Goal: Information Seeking & Learning: Learn about a topic

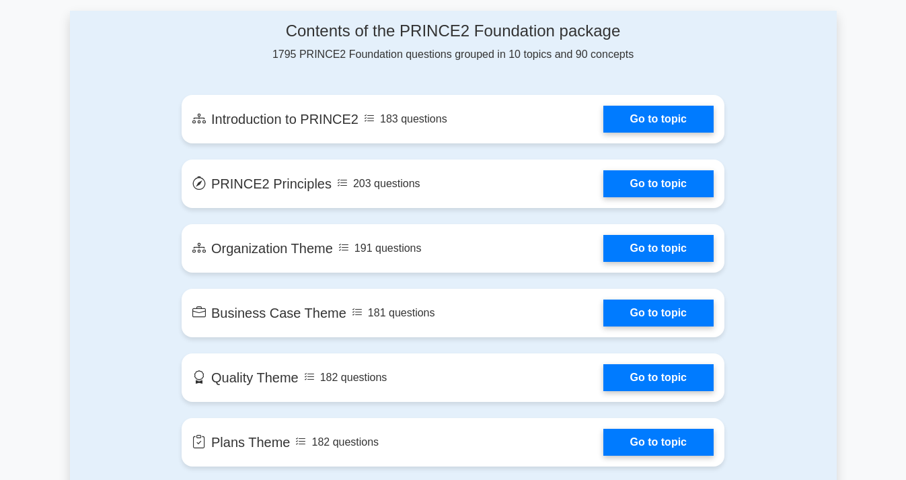
scroll to position [741, 0]
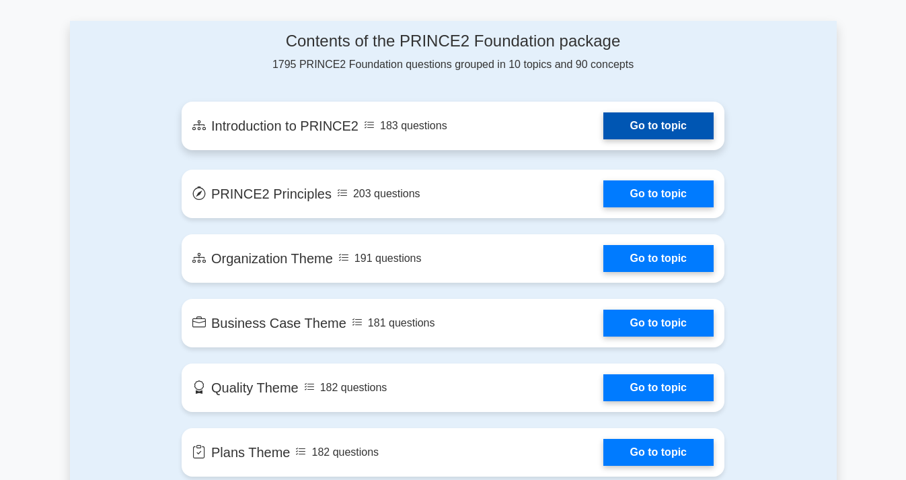
click at [658, 125] on link "Go to topic" at bounding box center [658, 125] width 110 height 27
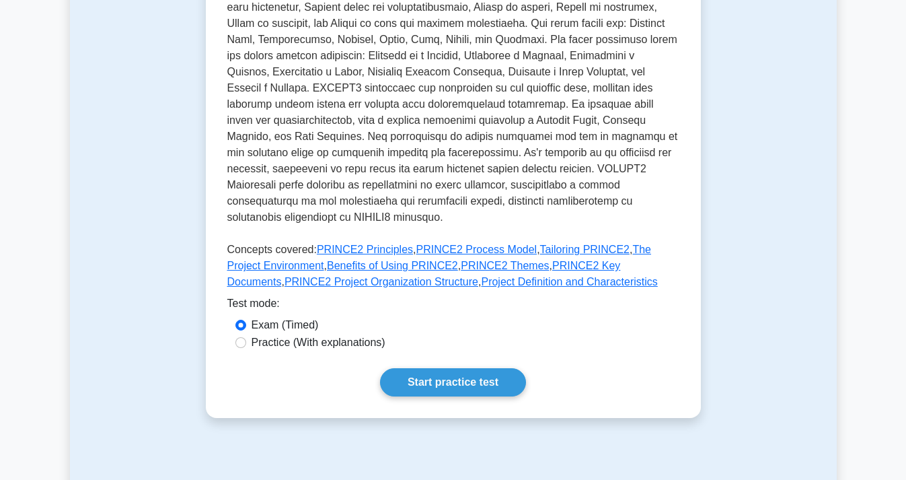
scroll to position [481, 0]
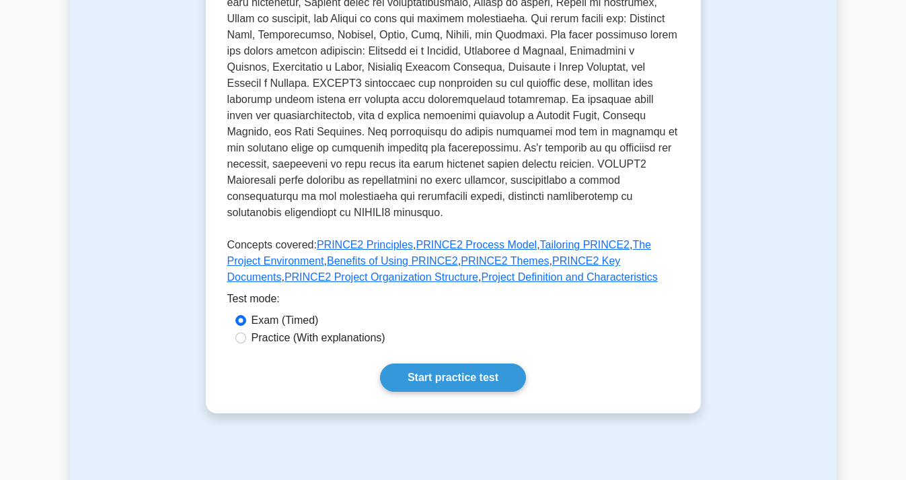
click at [278, 330] on label "Practice (With explanations)" at bounding box center [319, 338] width 134 height 16
click at [246, 332] on input "Practice (With explanations)" at bounding box center [240, 337] width 11 height 11
radio input "true"
click at [468, 363] on link "Start practice test" at bounding box center [453, 377] width 146 height 28
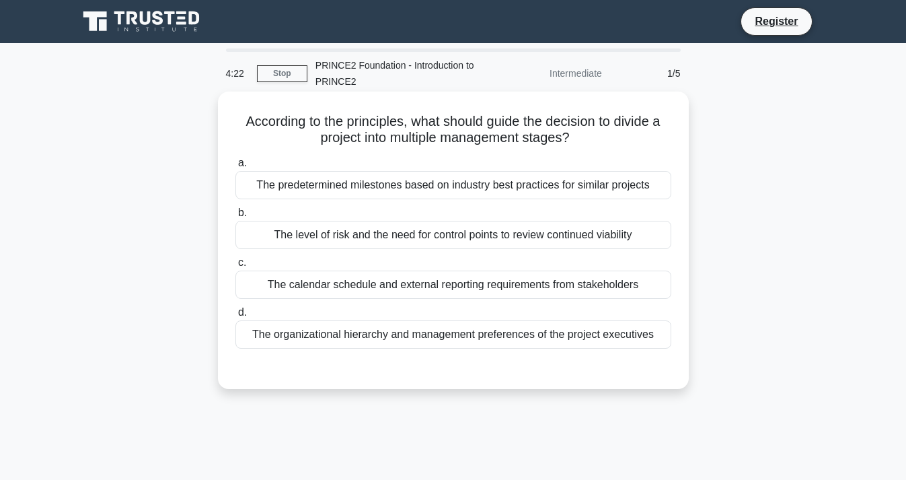
click at [373, 186] on div "The predetermined milestones based on industry best practices for similar proje…" at bounding box center [453, 185] width 436 height 28
click at [235, 168] on input "a. The predetermined milestones based on industry best practices for similar pr…" at bounding box center [235, 163] width 0 height 9
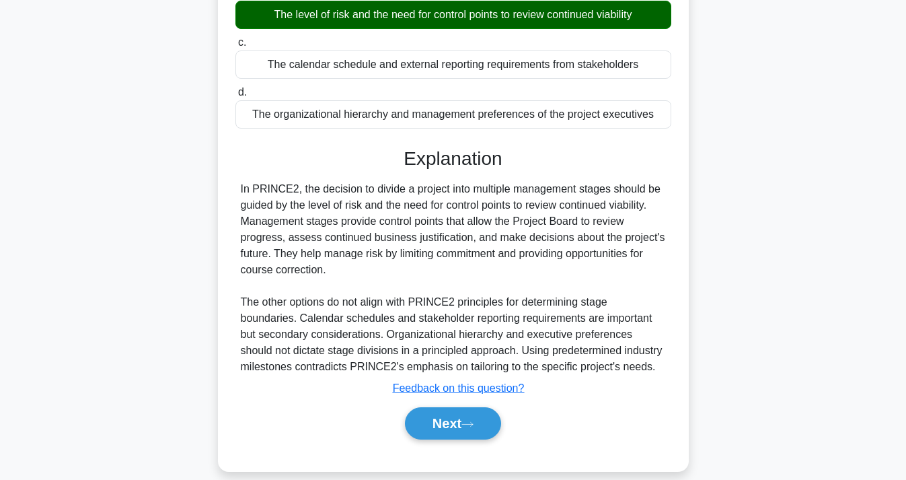
scroll to position [222, 0]
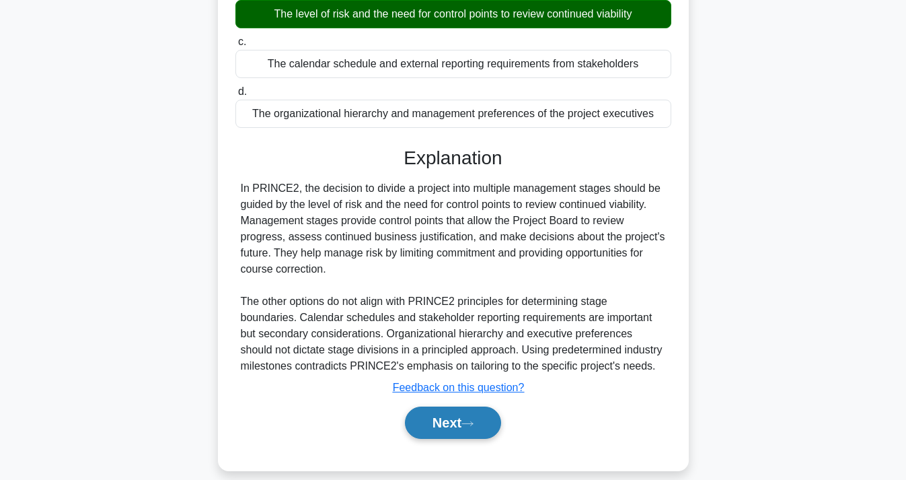
click at [431, 422] on button "Next" at bounding box center [453, 422] width 96 height 32
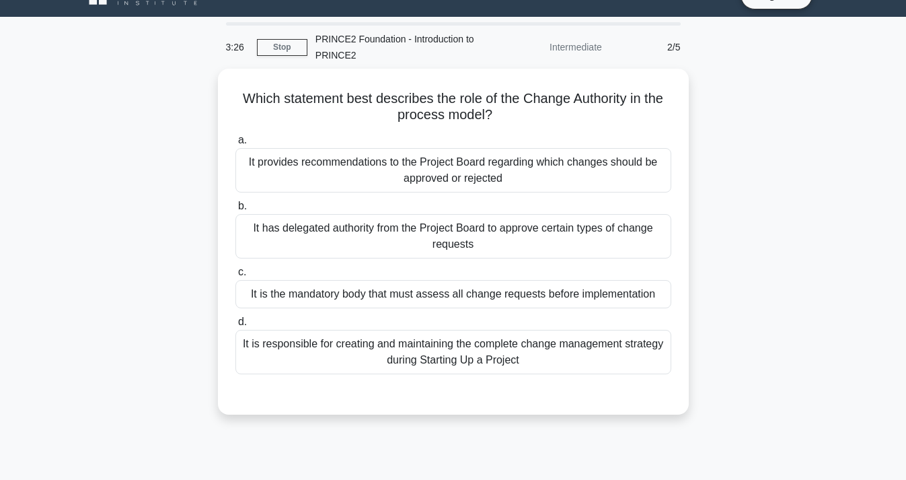
scroll to position [20, 0]
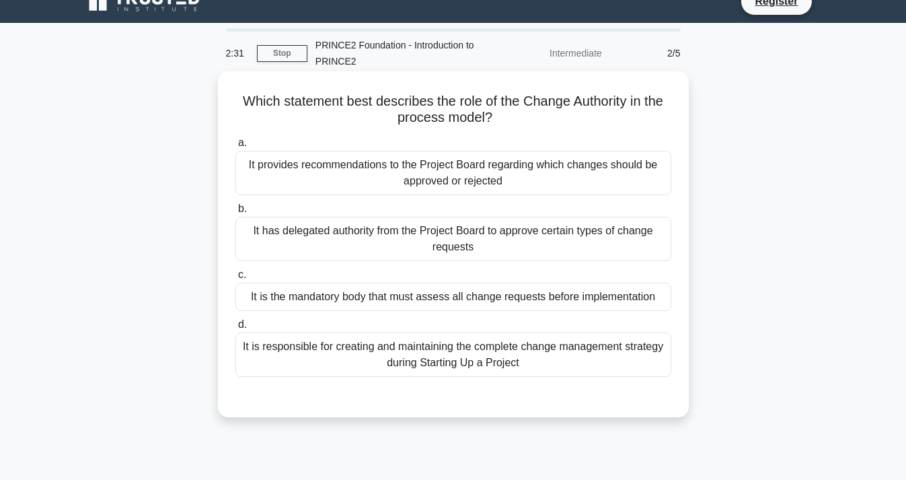
click at [420, 363] on div "It is responsible for creating and maintaining the complete change management s…" at bounding box center [453, 354] width 436 height 44
click at [235, 329] on input "d. It is responsible for creating and maintaining the complete change managemen…" at bounding box center [235, 324] width 0 height 9
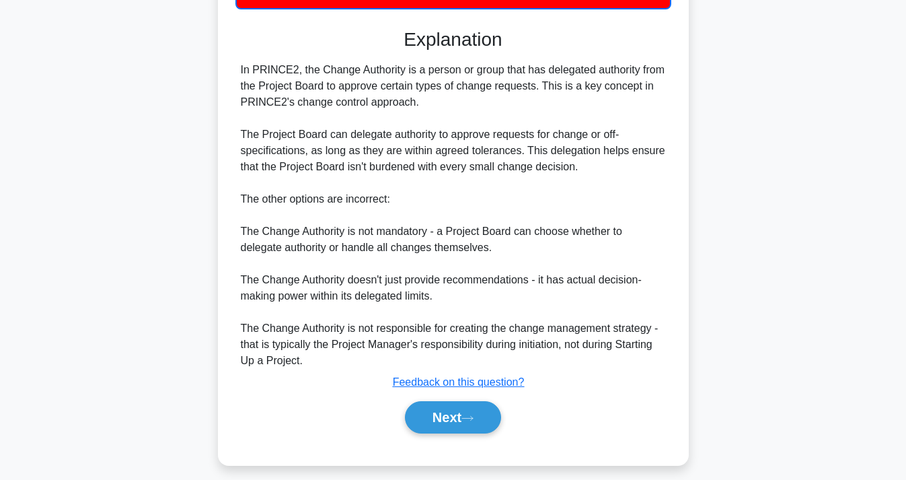
scroll to position [390, 0]
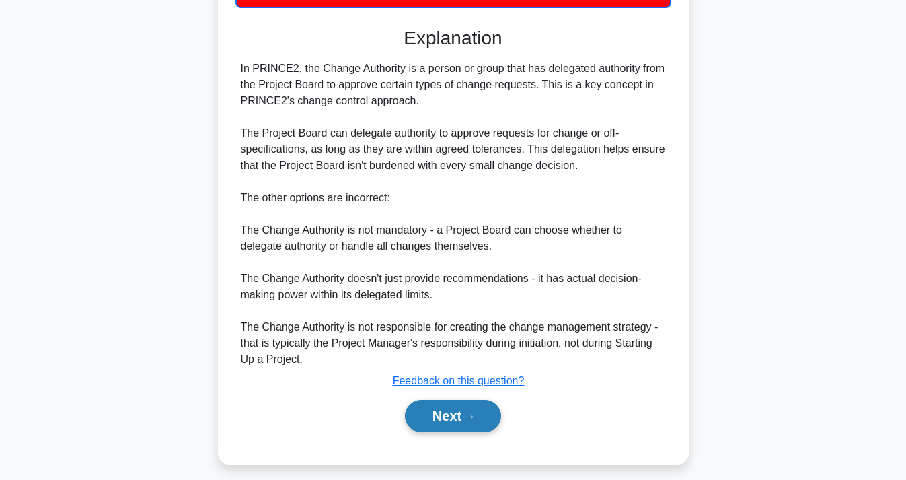
click at [455, 410] on button "Next" at bounding box center [453, 416] width 96 height 32
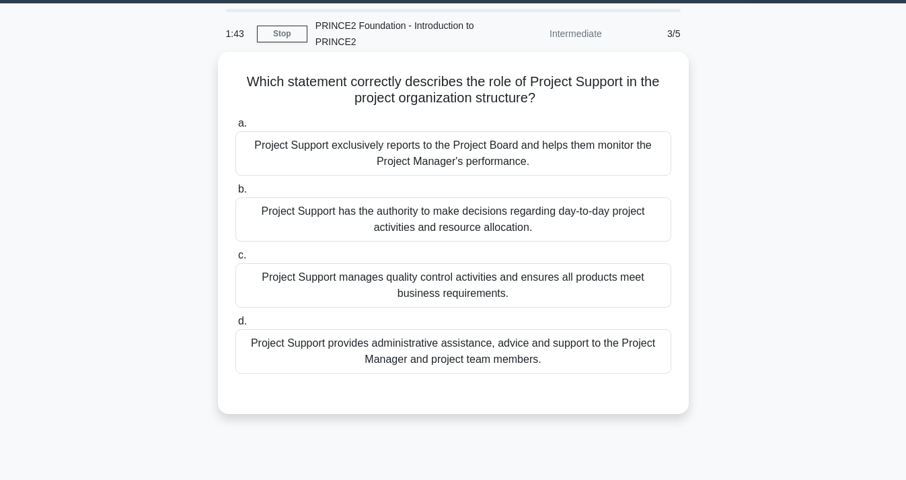
scroll to position [41, 0]
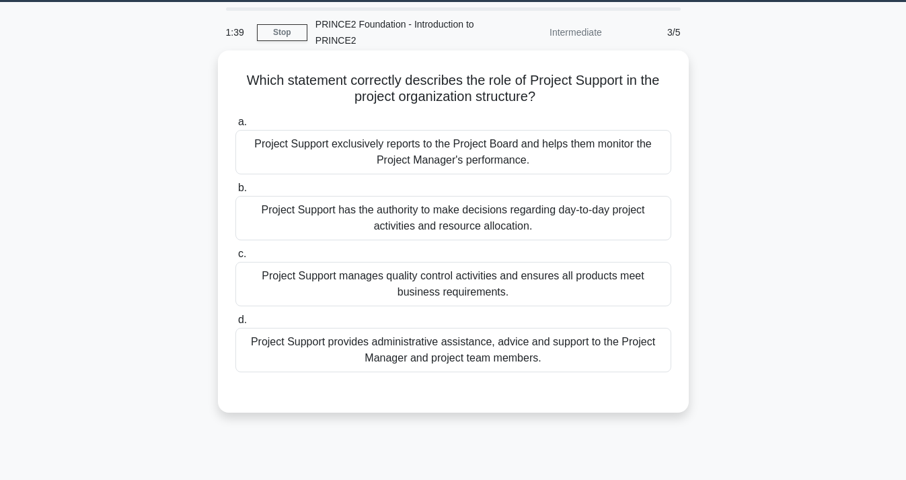
click at [507, 359] on div "Project Support provides administrative assistance, advice and support to the P…" at bounding box center [453, 350] width 436 height 44
click at [235, 324] on input "d. Project Support provides administrative assistance, advice and support to th…" at bounding box center [235, 320] width 0 height 9
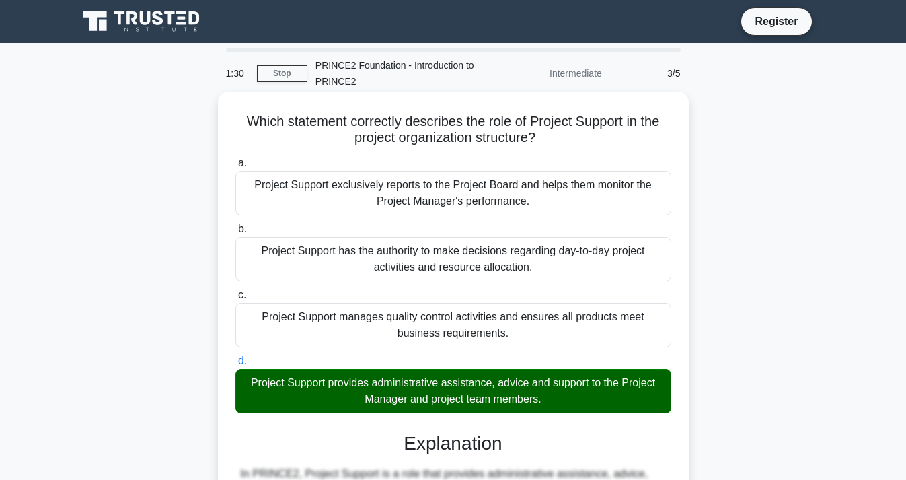
scroll to position [24, 0]
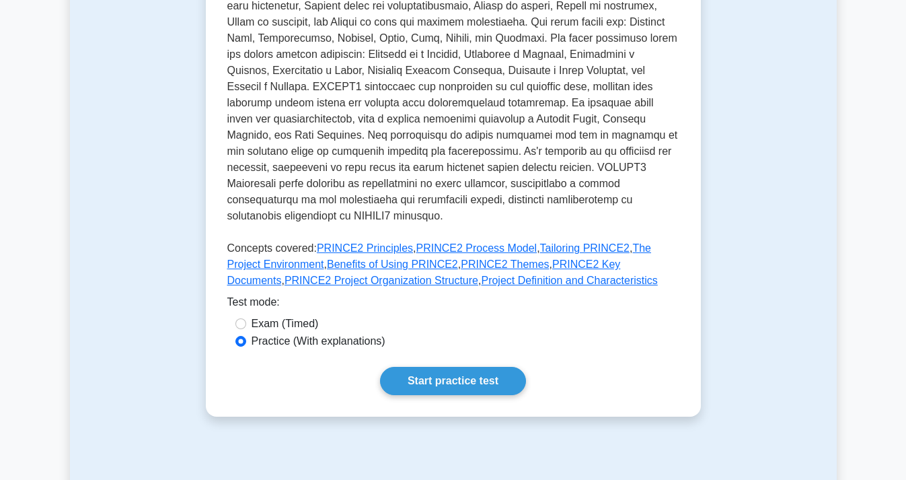
click at [474, 367] on link "Start practice test" at bounding box center [453, 381] width 146 height 28
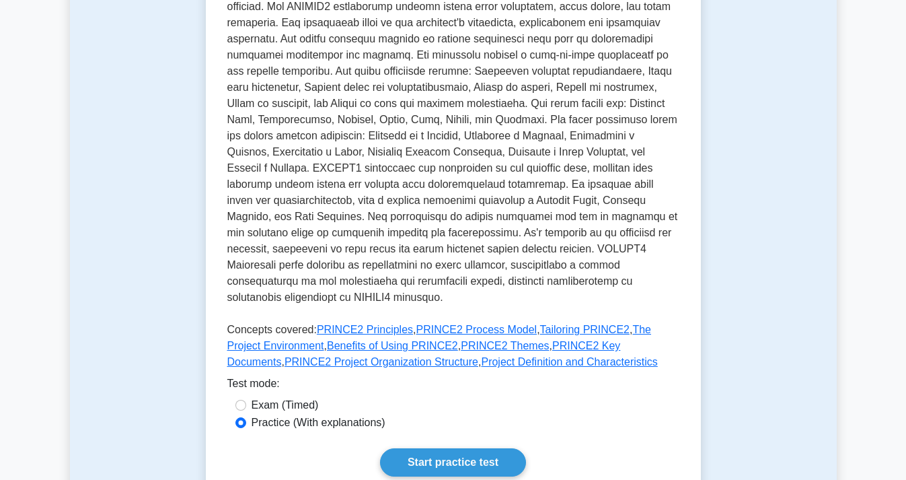
scroll to position [434, 0]
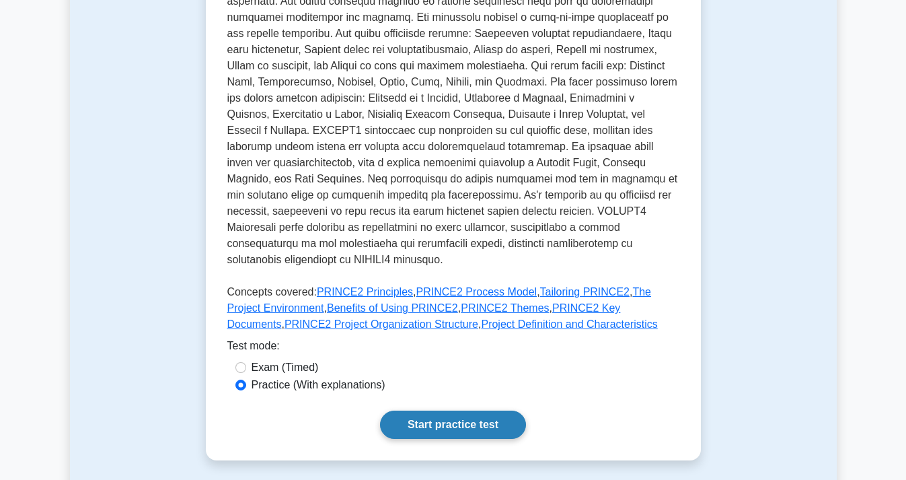
click at [420, 410] on link "Start practice test" at bounding box center [453, 424] width 146 height 28
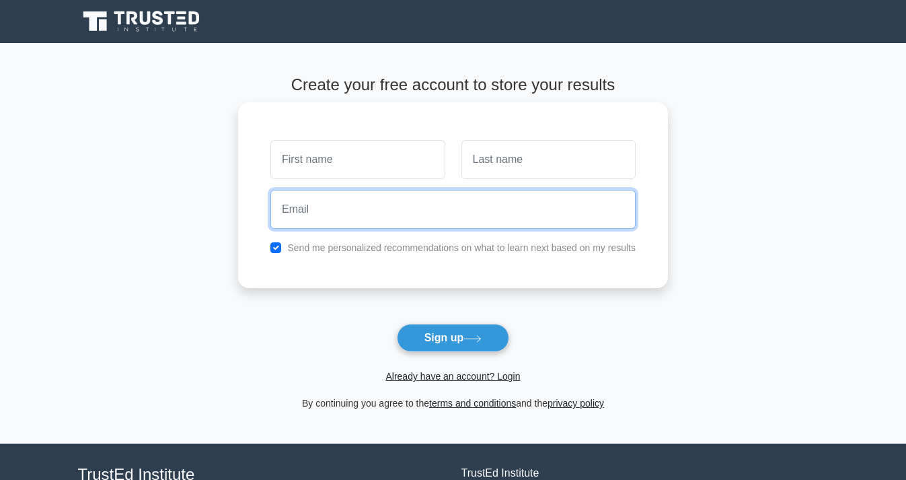
click at [358, 212] on input "email" at bounding box center [452, 209] width 365 height 39
type input "[EMAIL_ADDRESS][DOMAIN_NAME]"
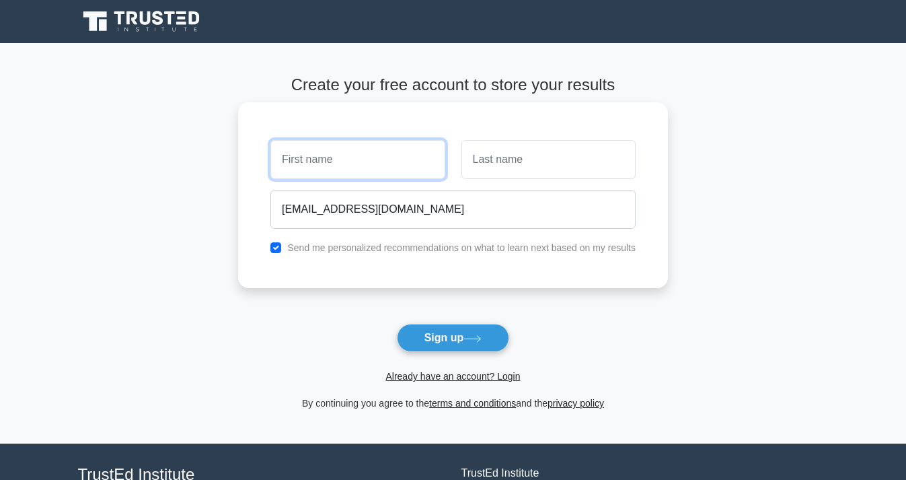
click at [348, 168] on input "text" at bounding box center [357, 159] width 174 height 39
type input "Odun"
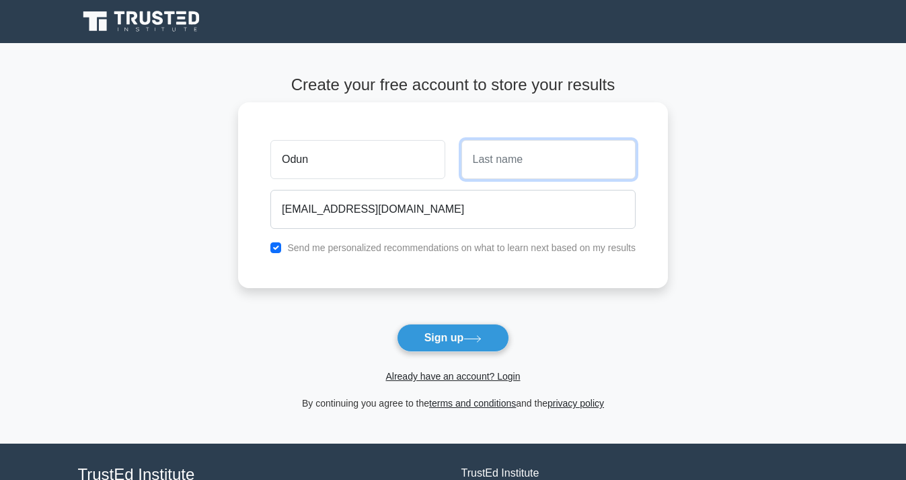
click at [492, 161] on input "text" at bounding box center [549, 159] width 174 height 39
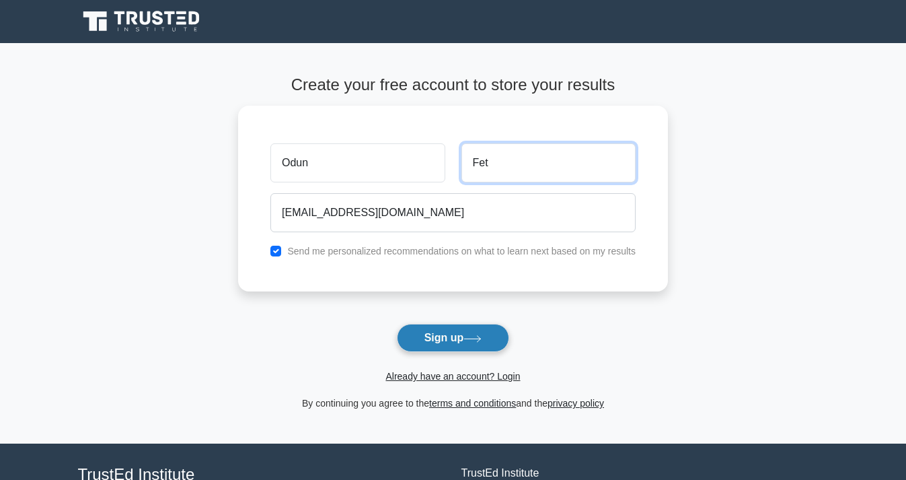
type input "Fet"
click at [487, 343] on button "Sign up" at bounding box center [453, 338] width 113 height 28
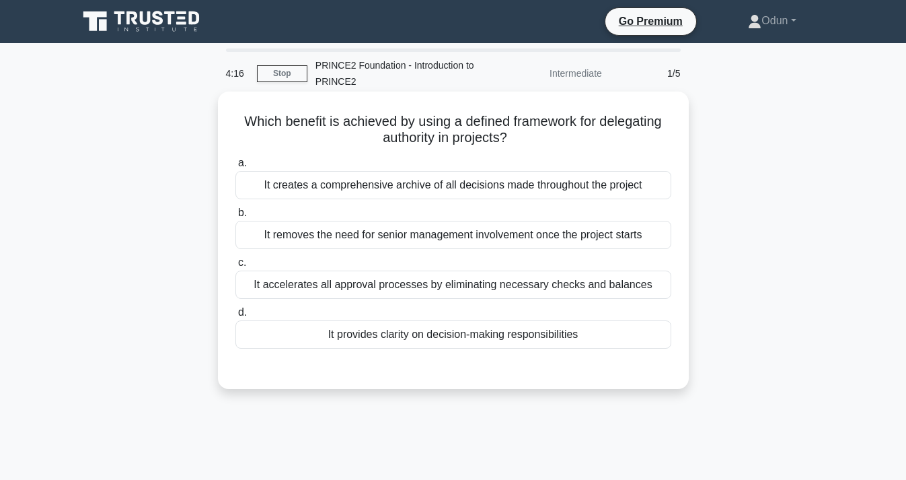
click at [445, 243] on div "It removes the need for senior management involvement once the project starts" at bounding box center [453, 235] width 436 height 28
click at [235, 217] on input "b. It removes the need for senior management involvement once the project starts" at bounding box center [235, 213] width 0 height 9
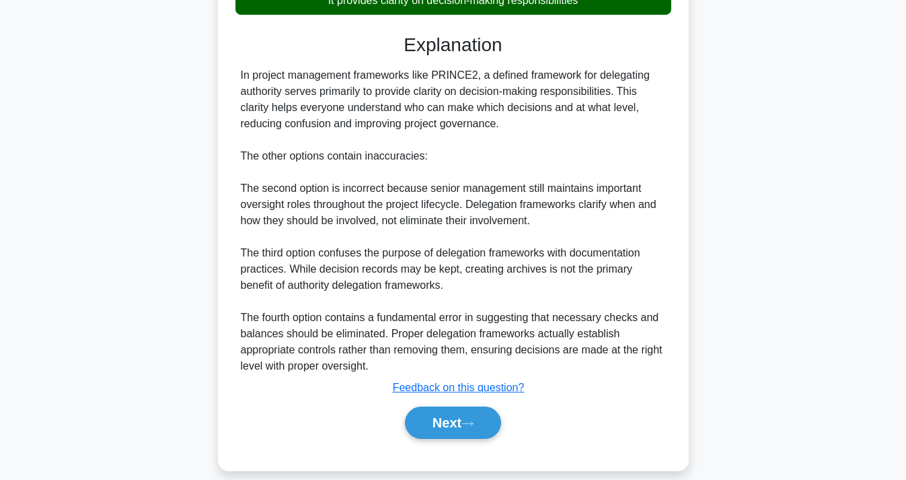
scroll to position [352, 0]
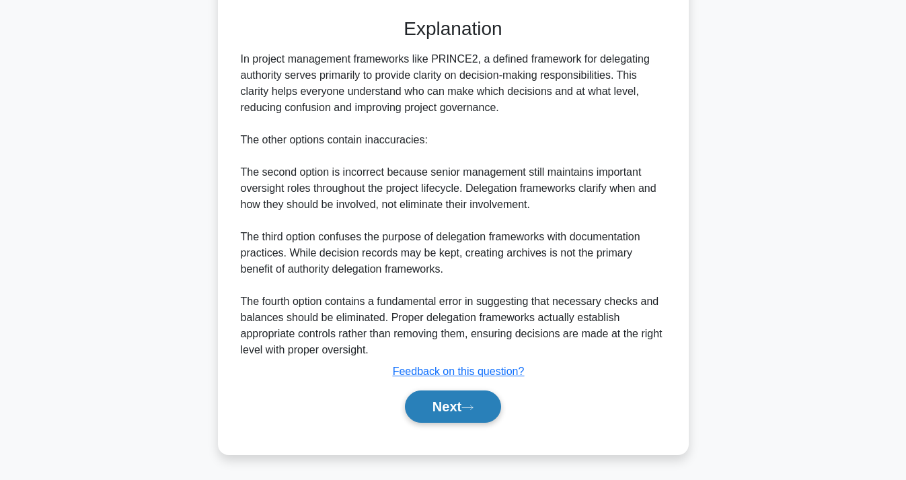
click at [468, 407] on icon at bounding box center [468, 407] width 12 height 7
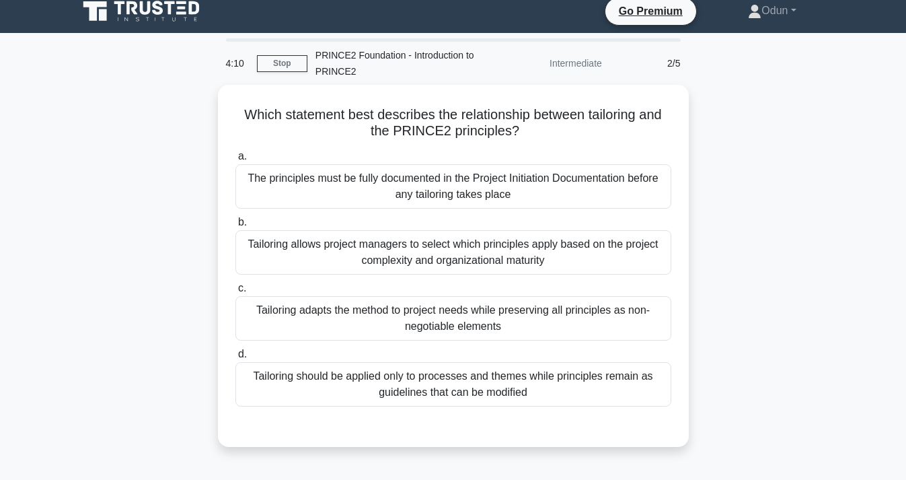
scroll to position [12, 0]
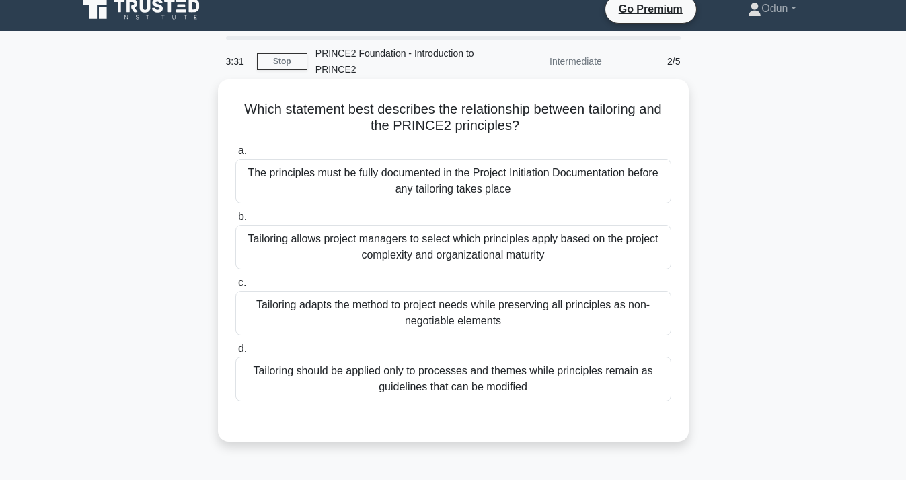
click at [344, 189] on div "The principles must be fully documented in the Project Initiation Documentation…" at bounding box center [453, 181] width 436 height 44
click at [235, 155] on input "a. The principles must be fully documented in the Project Initiation Documentat…" at bounding box center [235, 151] width 0 height 9
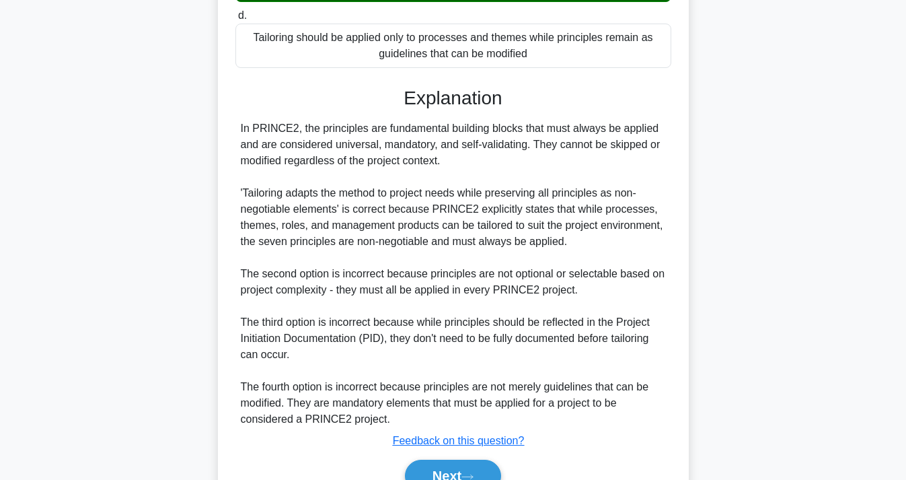
scroll to position [416, 0]
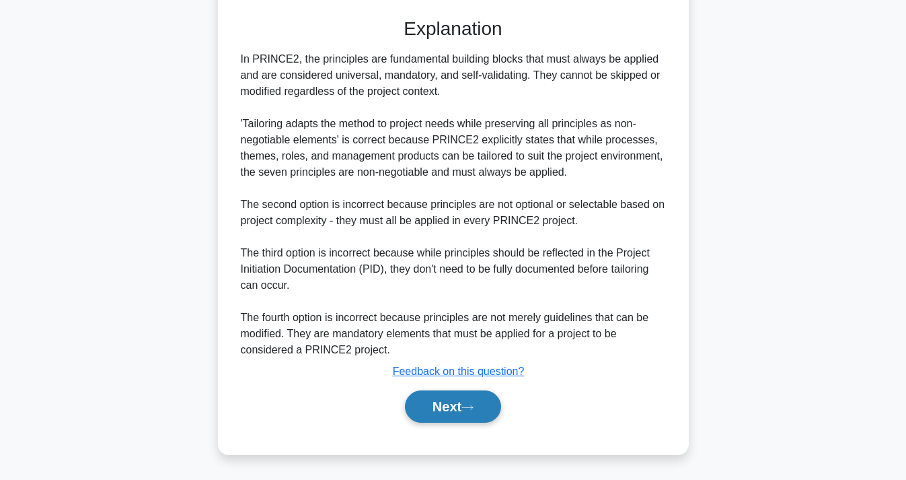
click at [459, 398] on button "Next" at bounding box center [453, 406] width 96 height 32
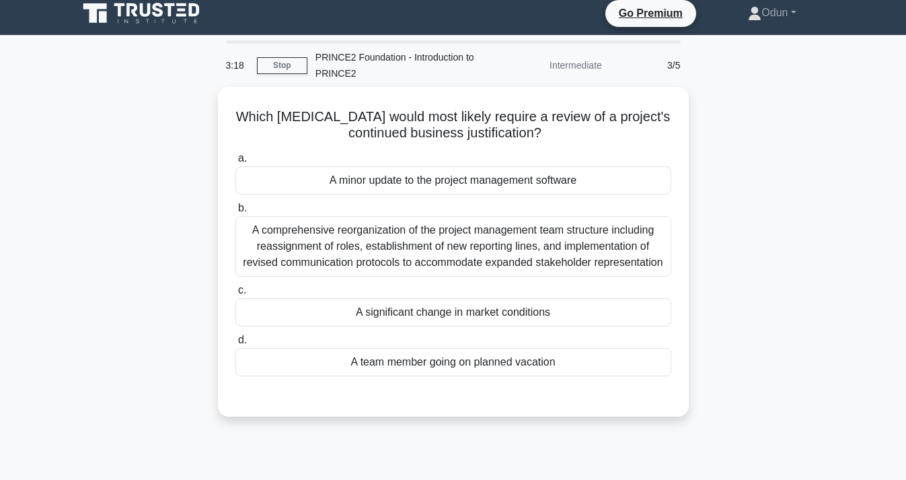
scroll to position [0, 0]
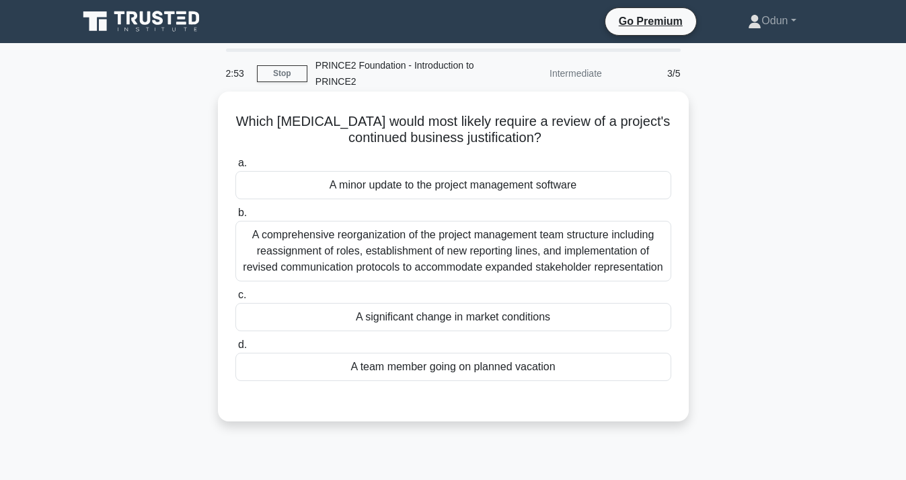
click at [453, 249] on div "A comprehensive reorganization of the project management team structure includi…" at bounding box center [453, 251] width 436 height 61
click at [235, 217] on input "b. A comprehensive reorganization of the project management team structure incl…" at bounding box center [235, 213] width 0 height 9
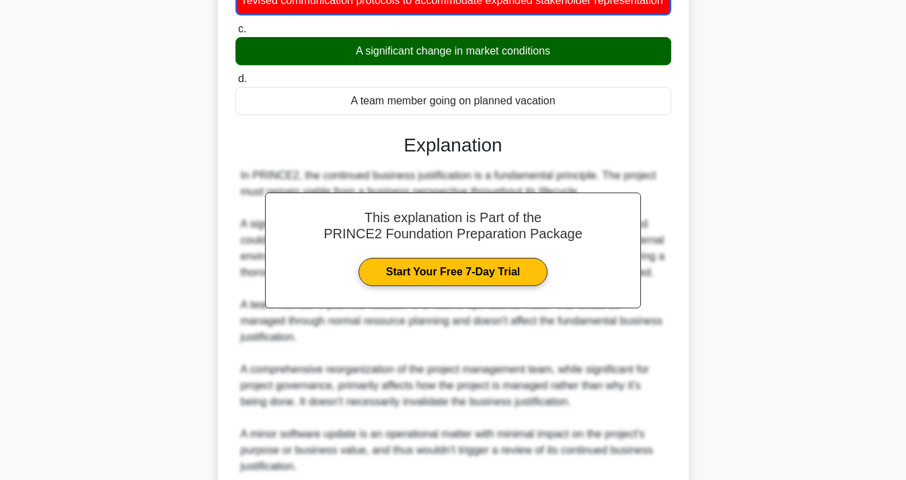
scroll to position [400, 0]
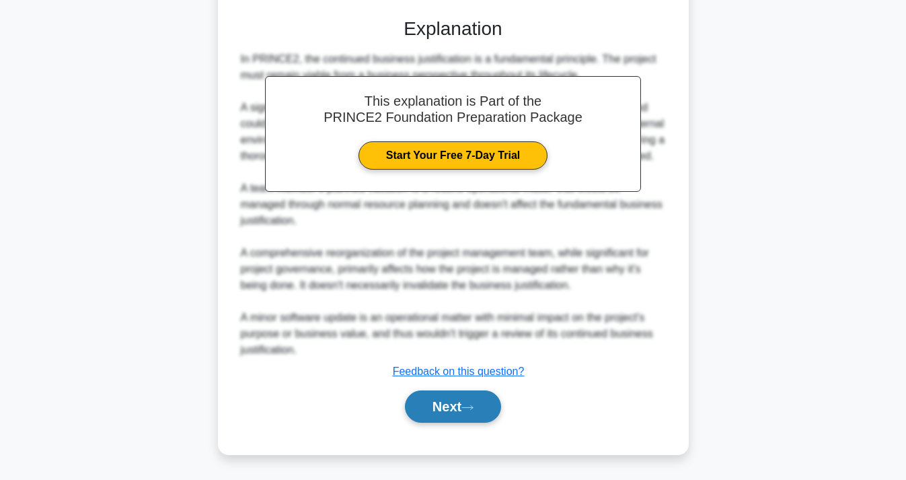
click at [474, 408] on icon at bounding box center [468, 407] width 12 height 7
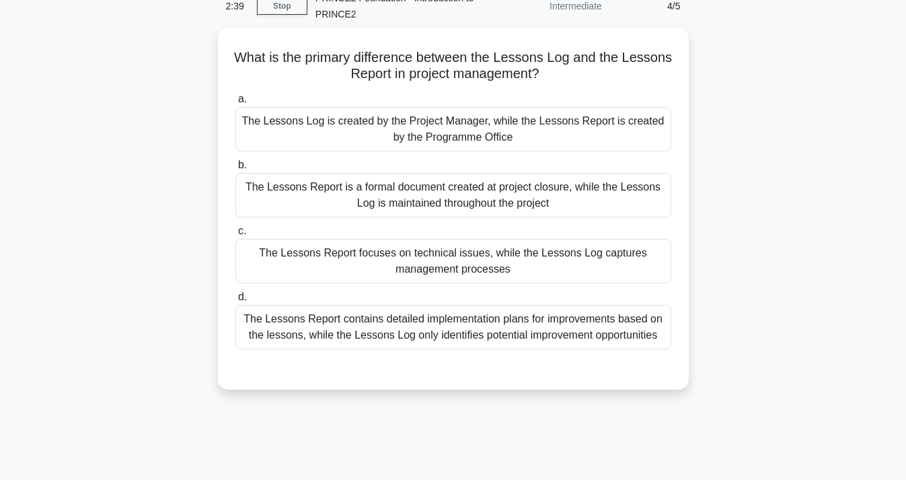
scroll to position [0, 0]
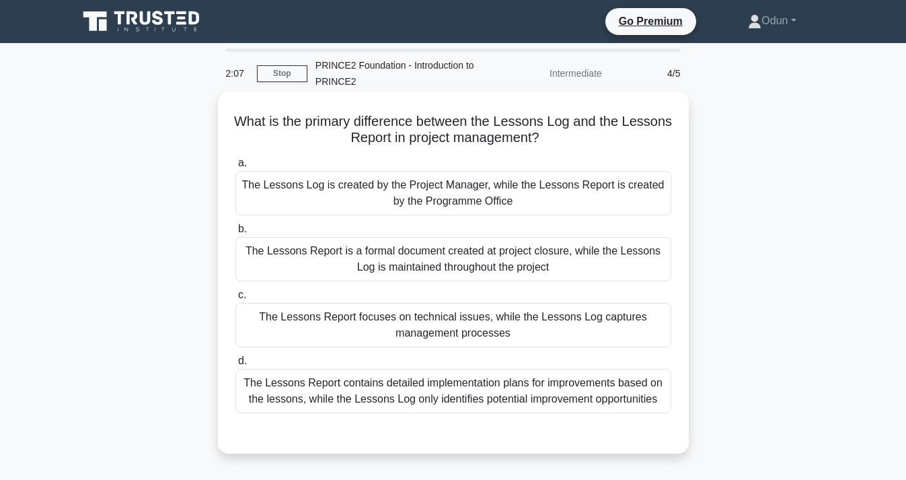
click at [498, 406] on div "The Lessons Report contains detailed implementation plans for improvements base…" at bounding box center [453, 391] width 436 height 44
click at [235, 365] on input "d. The Lessons Report contains detailed implementation plans for improvements b…" at bounding box center [235, 361] width 0 height 9
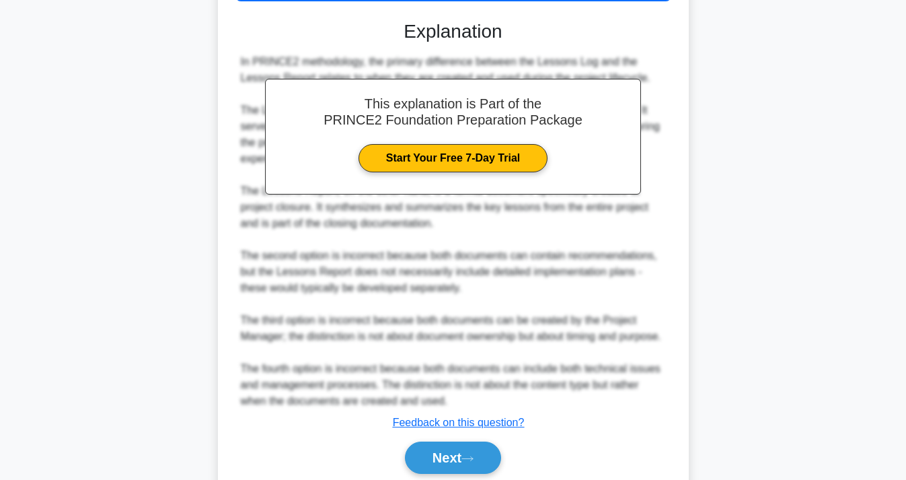
scroll to position [420, 0]
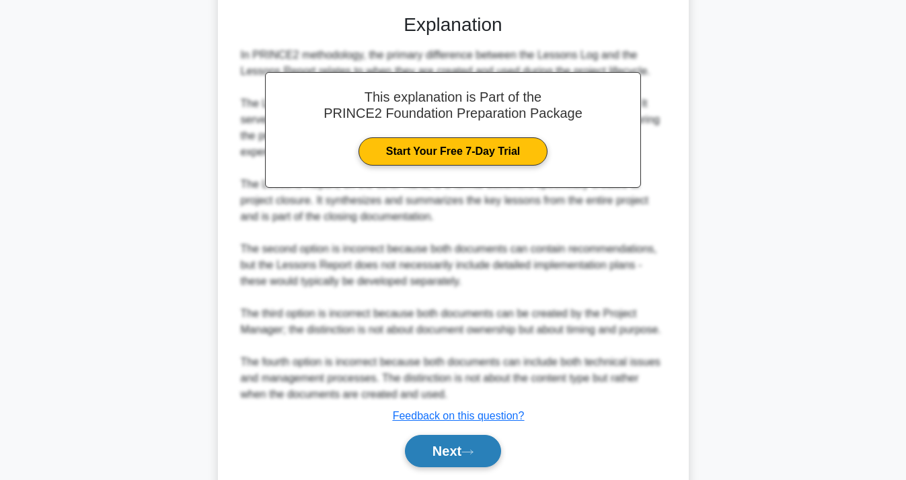
click at [472, 449] on icon at bounding box center [468, 451] width 12 height 7
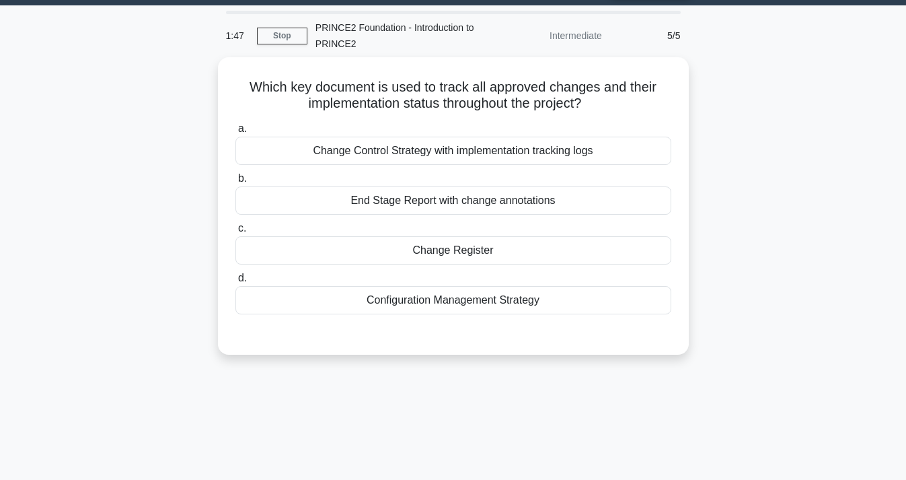
scroll to position [0, 0]
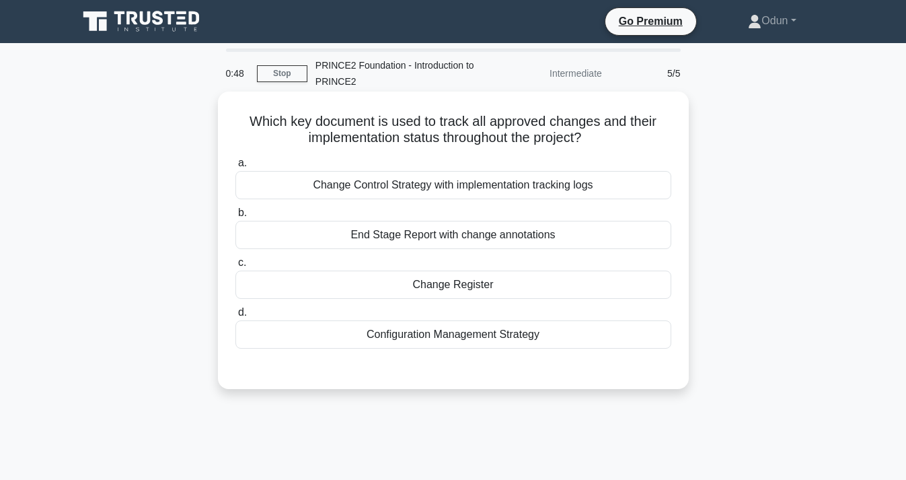
click at [422, 180] on div "Change Control Strategy with implementation tracking logs" at bounding box center [453, 185] width 436 height 28
click at [235, 168] on input "a. Change Control Strategy with implementation tracking logs" at bounding box center [235, 163] width 0 height 9
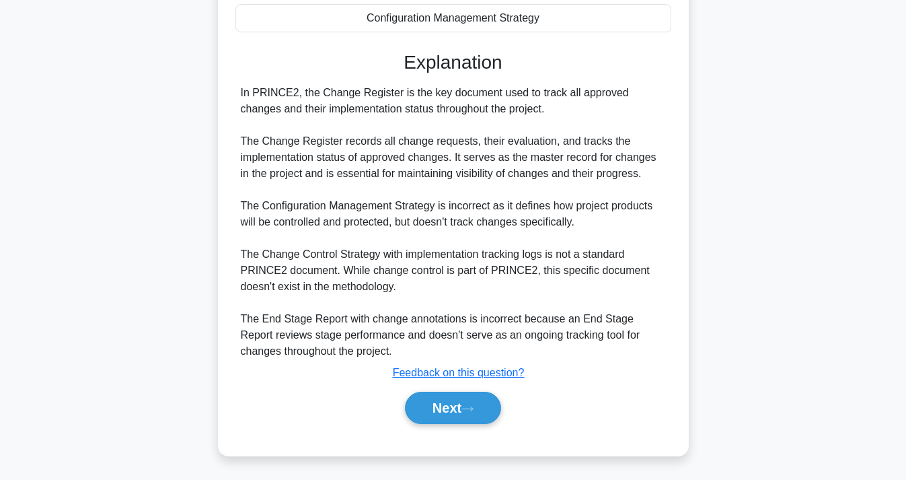
scroll to position [320, 0]
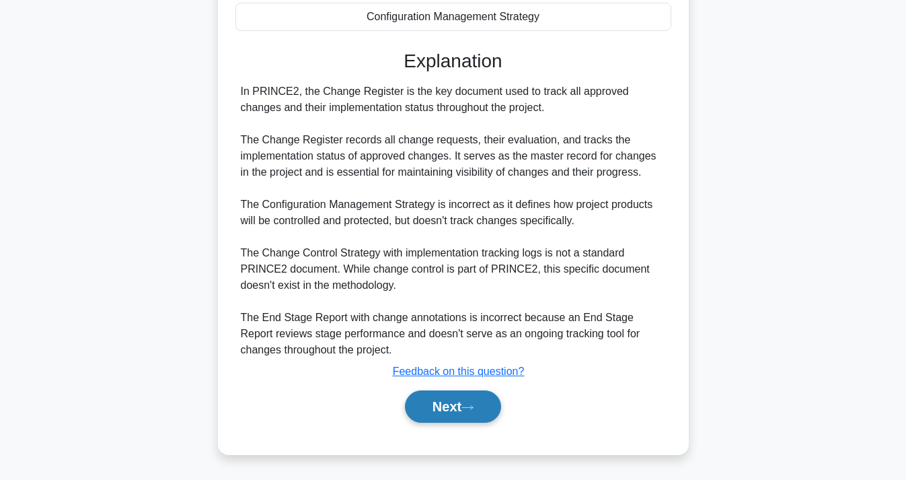
click at [476, 412] on button "Next" at bounding box center [453, 406] width 96 height 32
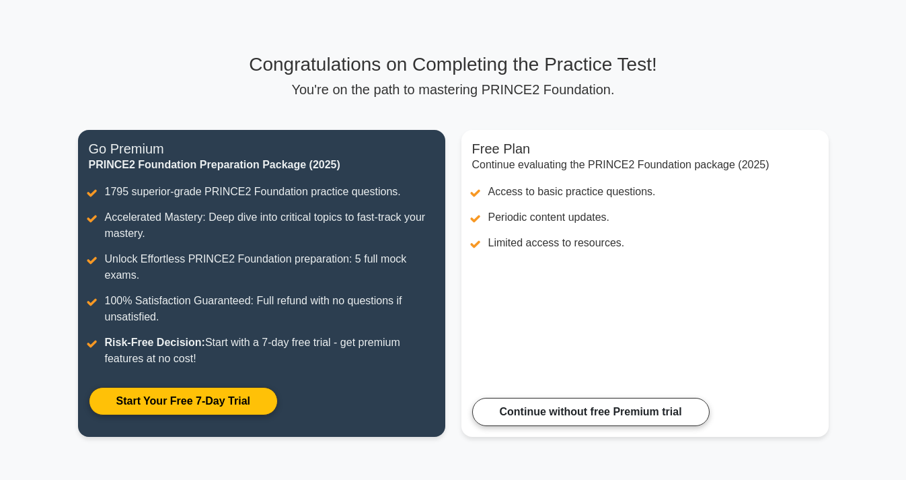
scroll to position [66, 0]
